Goal: Find specific page/section: Find specific page/section

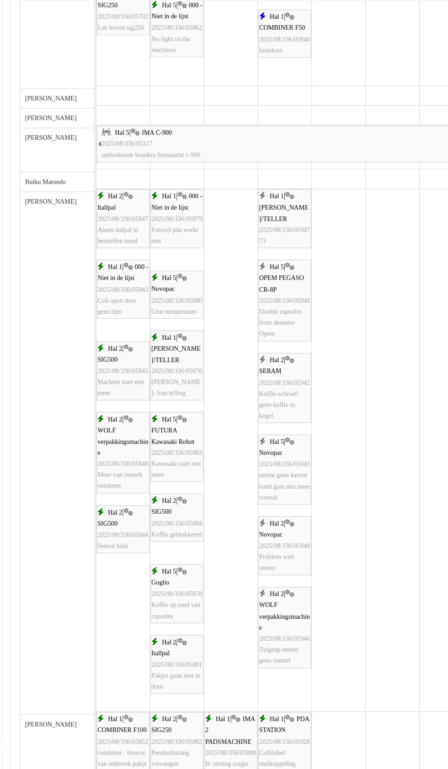
scroll to position [64, 0]
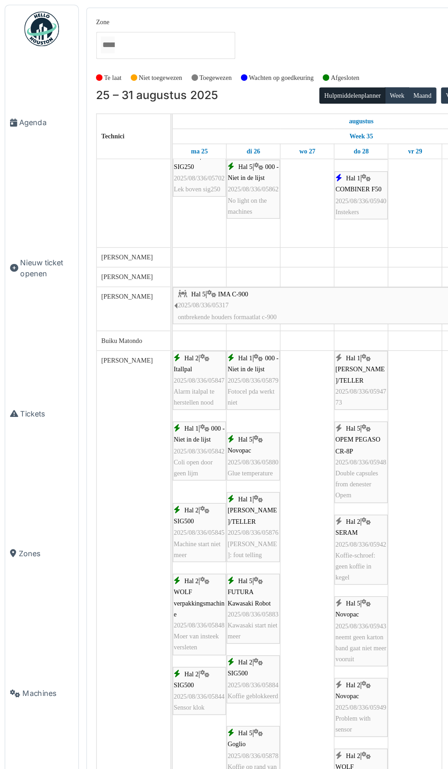
click at [30, 101] on span "Agenda" at bounding box center [36, 96] width 43 height 9
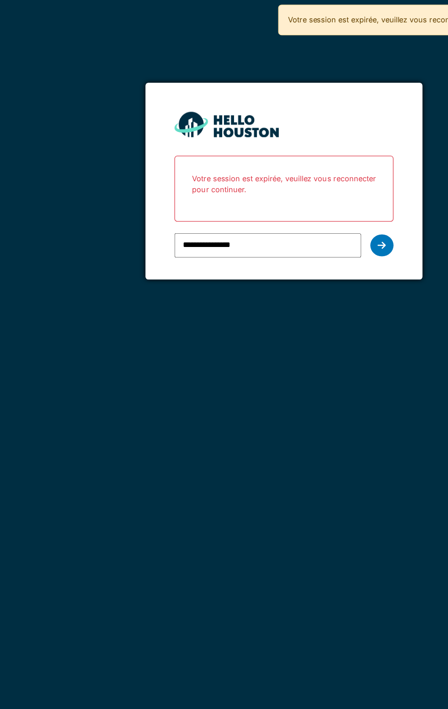
click at [301, 194] on icon at bounding box center [301, 193] width 6 height 7
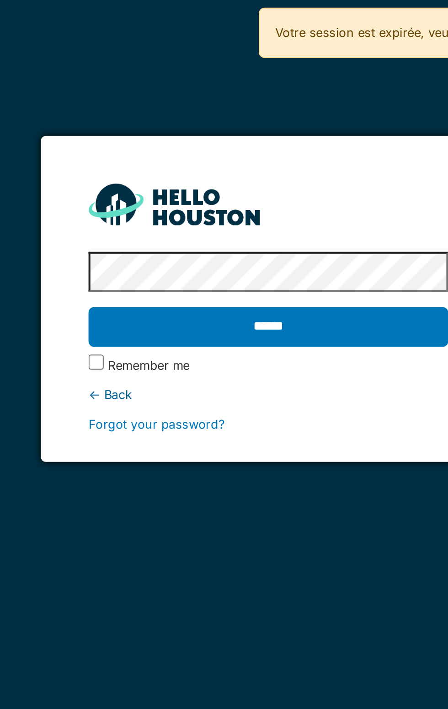
click at [204, 160] on input "******" at bounding box center [223, 157] width 172 height 19
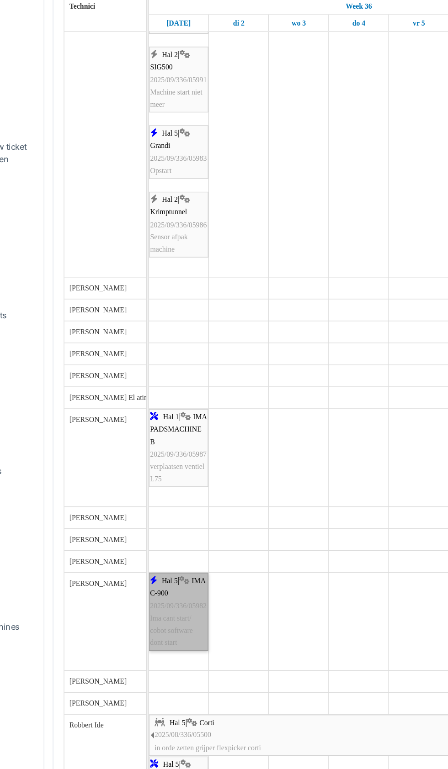
click at [165, 544] on link "Hal 5 | IMA C-900 2025/09/336/05982 Ima cant start/ cobot software dont start" at bounding box center [157, 536] width 42 height 55
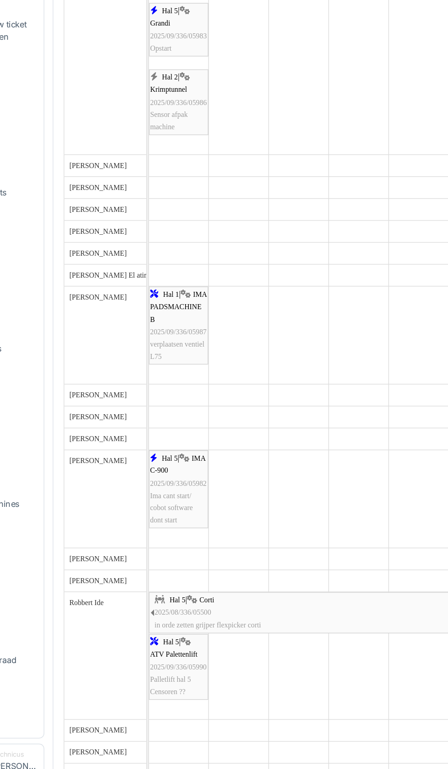
scroll to position [303, 0]
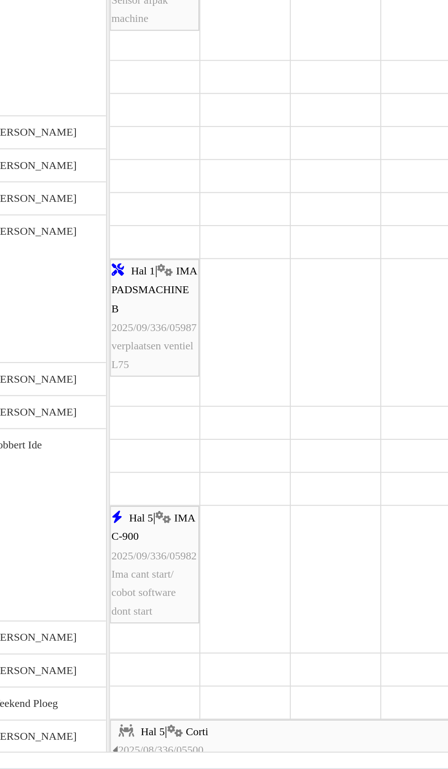
scroll to position [440, 0]
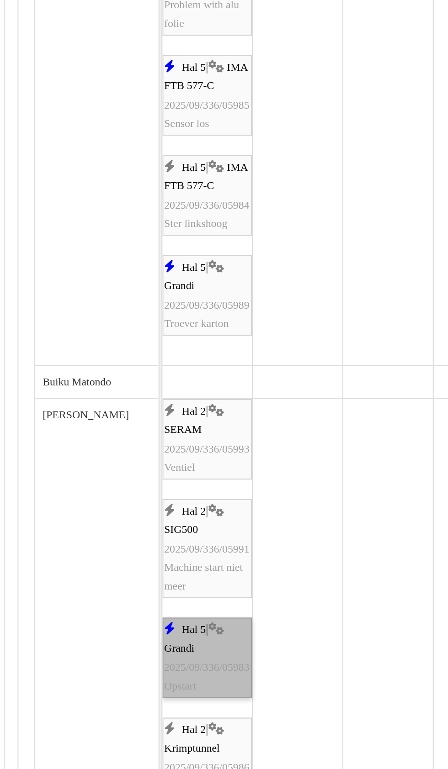
click at [161, 659] on link "Hal 5 | Grandi 2025/09/336/05983 Opstart" at bounding box center [157, 651] width 42 height 38
